Goal: Information Seeking & Learning: Learn about a topic

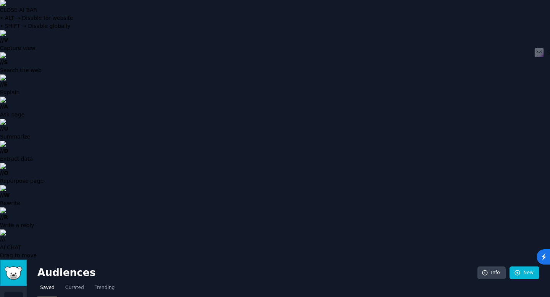
click at [15, 267] on img "Sidebar" at bounding box center [14, 273] width 18 height 13
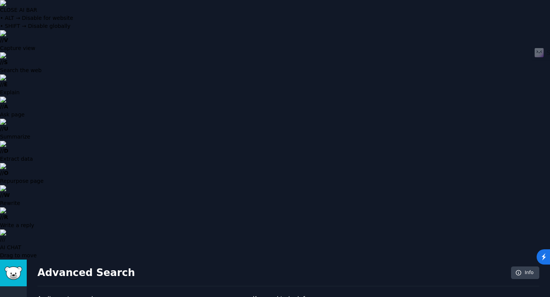
click at [10, 297] on icon "Sidebar" at bounding box center [14, 301] width 8 height 8
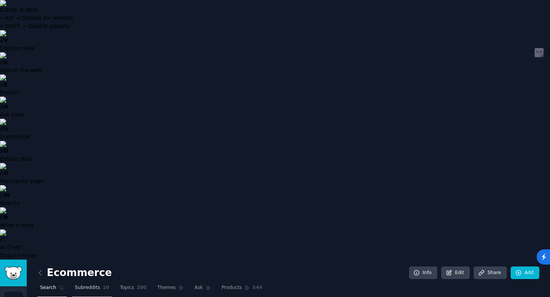
click at [95, 285] on span "Subreddits" at bounding box center [87, 288] width 25 height 7
click at [16, 297] on icon "Sidebar" at bounding box center [14, 301] width 8 height 8
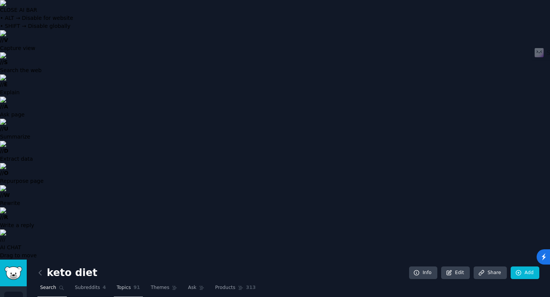
click at [126, 285] on span "Topics" at bounding box center [123, 288] width 14 height 7
click at [11, 297] on icon "Sidebar" at bounding box center [14, 301] width 8 height 8
